Goal: Task Accomplishment & Management: Use online tool/utility

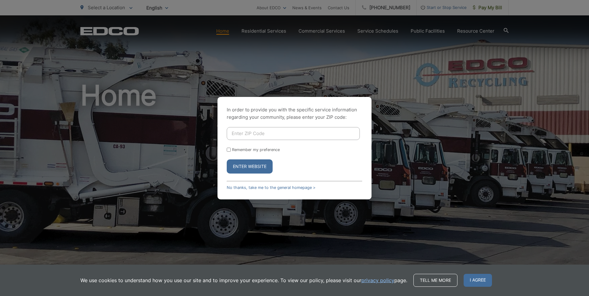
click at [263, 134] on input "Enter ZIP Code" at bounding box center [293, 133] width 133 height 13
type input "92127"
click at [256, 166] on button "Enter Website" at bounding box center [250, 166] width 46 height 14
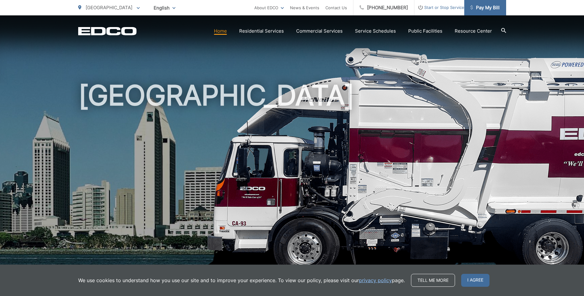
click at [484, 9] on span "Pay My Bill" at bounding box center [484, 7] width 29 height 7
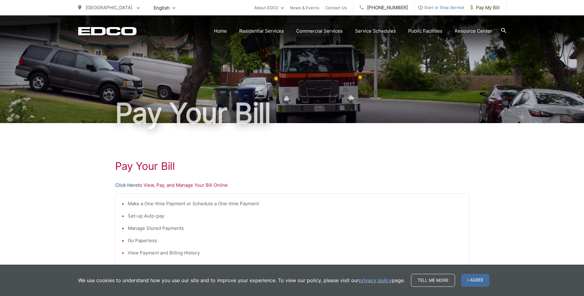
click at [127, 187] on link "Click Here" at bounding box center [126, 185] width 23 height 7
